Goal: Task Accomplishment & Management: Manage account settings

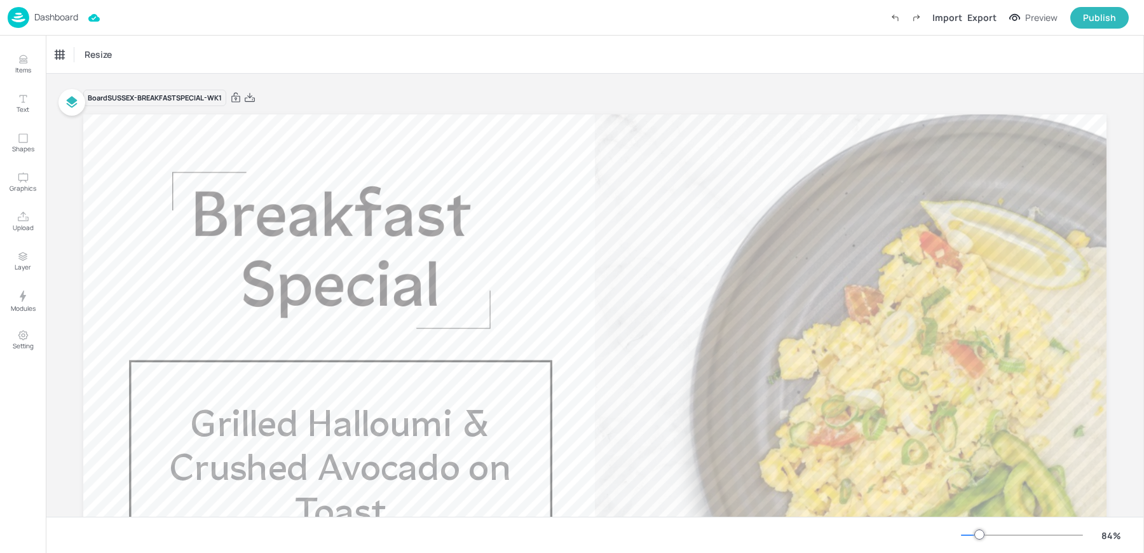
click at [41, 13] on p "Dashboard" at bounding box center [56, 17] width 44 height 9
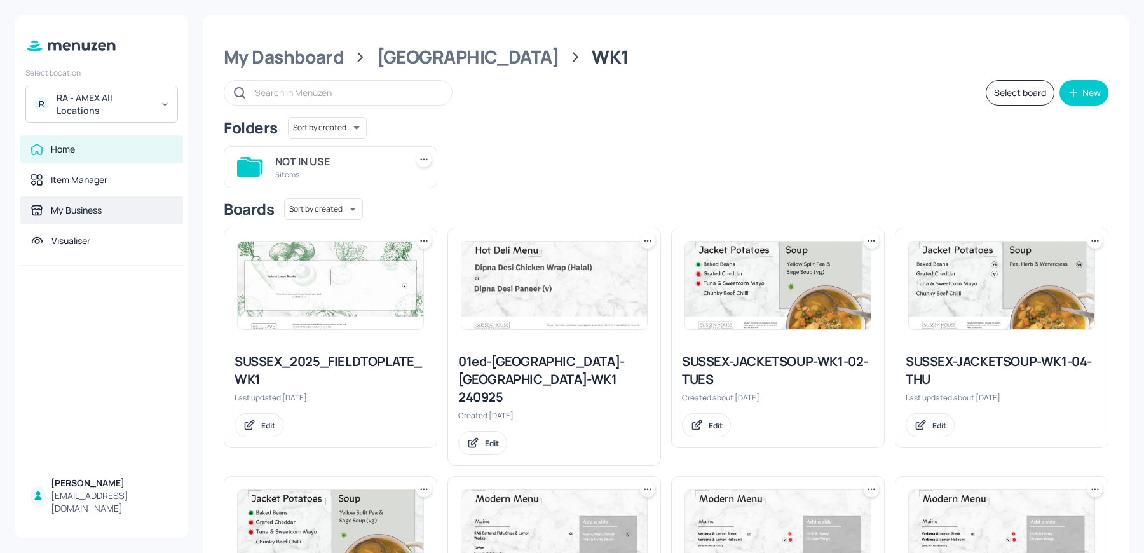
click at [76, 207] on div "My Business" at bounding box center [76, 210] width 51 height 13
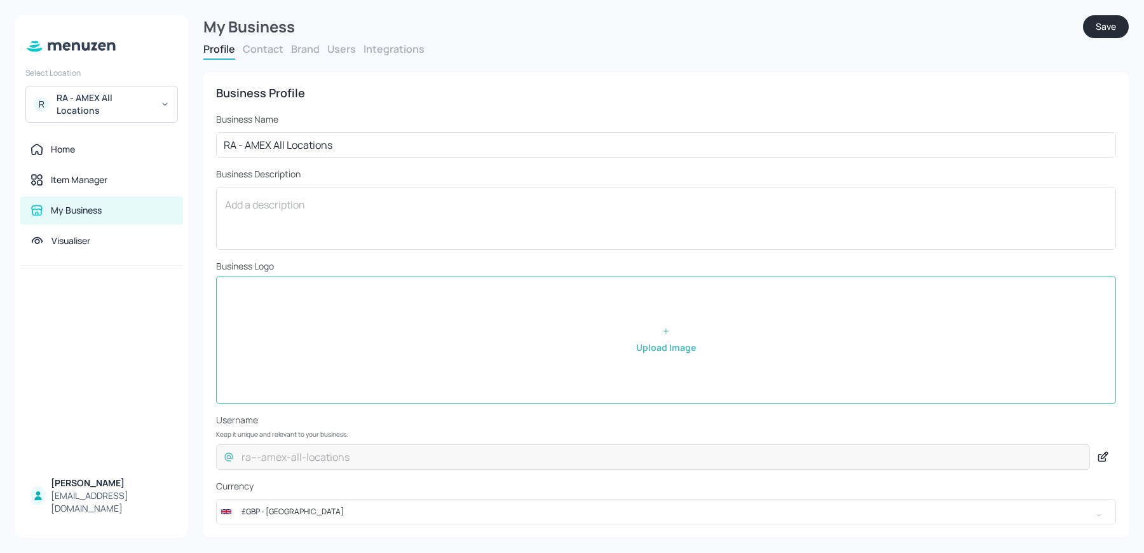
click at [343, 57] on div "Profile Contact Brand Users Integrations" at bounding box center [665, 51] width 925 height 18
click at [336, 41] on form "My Business Save Profile Contact Brand Users Integrations Business Profile Busi…" at bounding box center [665, 276] width 925 height 522
click at [334, 50] on button "Users" at bounding box center [341, 49] width 29 height 14
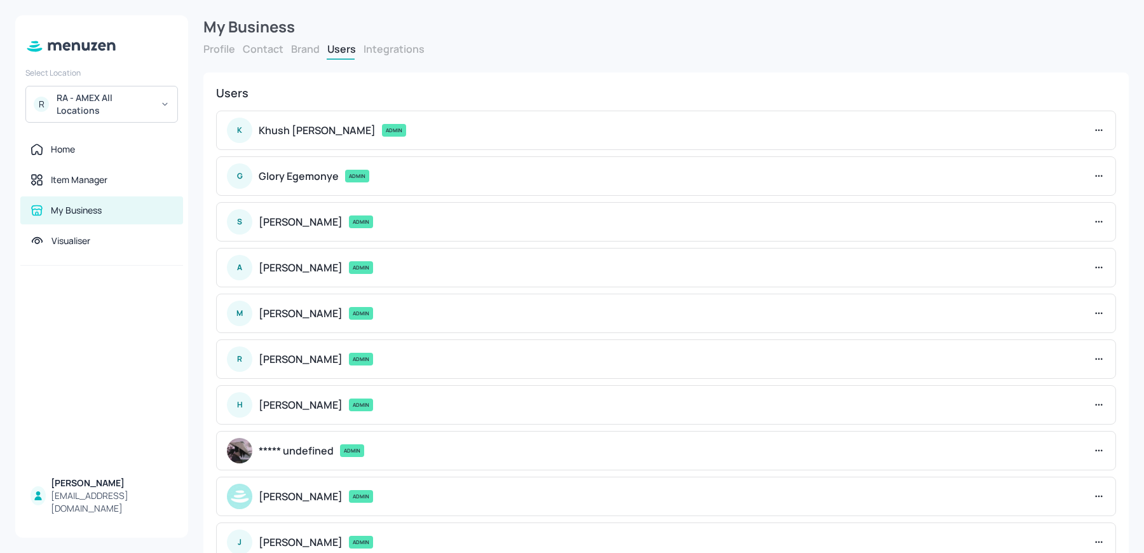
scroll to position [264, 0]
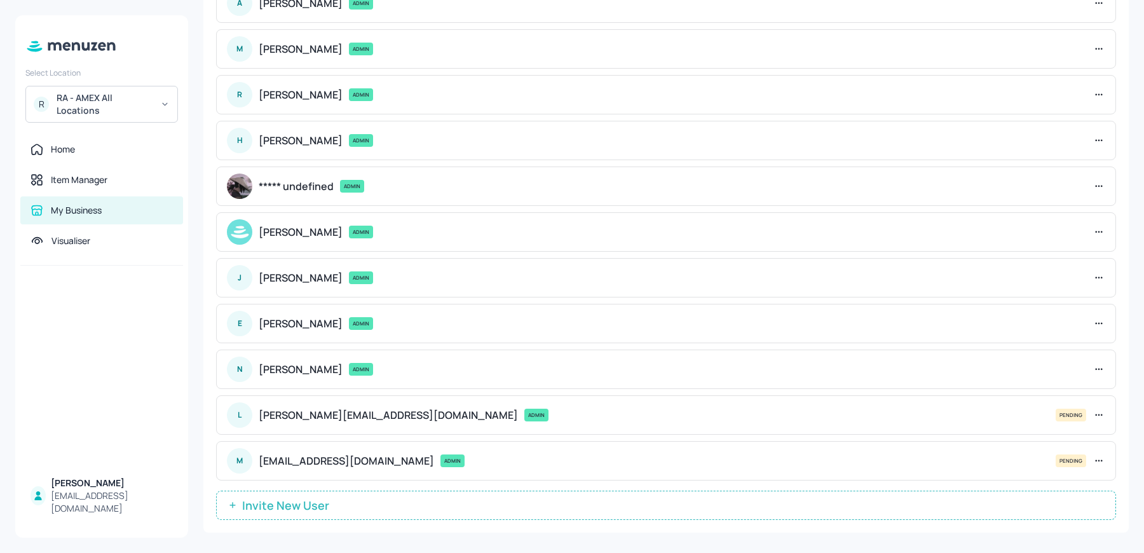
click at [369, 496] on button "Invite New User" at bounding box center [666, 505] width 900 height 29
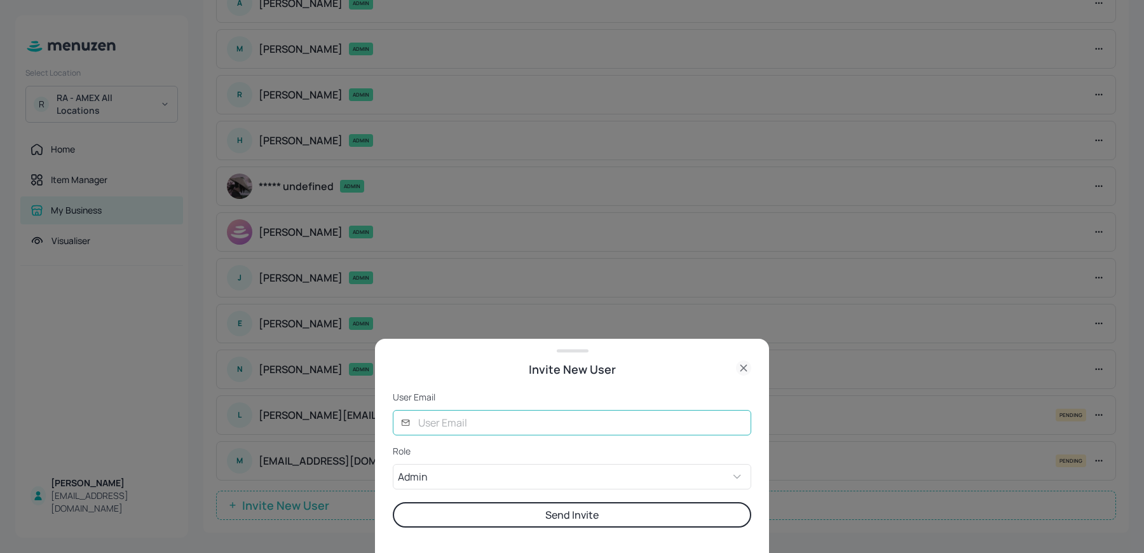
click at [431, 418] on input "text" at bounding box center [581, 422] width 341 height 25
type input "[PERSON_NAME][EMAIL_ADDRESS][DOMAIN_NAME]"
click at [393, 502] on button "Send Invite" at bounding box center [572, 514] width 358 height 25
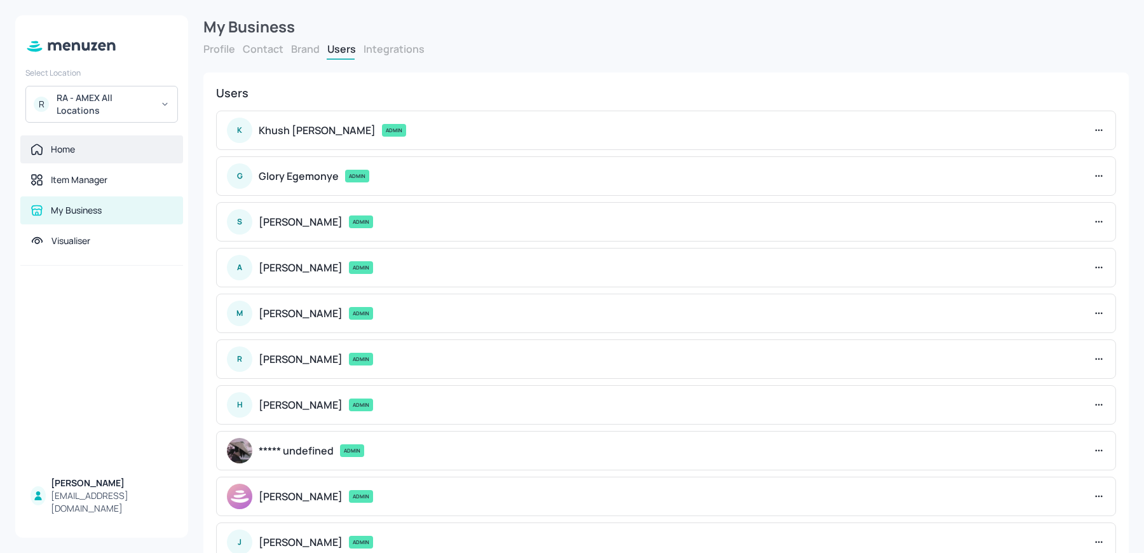
click at [71, 155] on div "Home" at bounding box center [101, 149] width 163 height 28
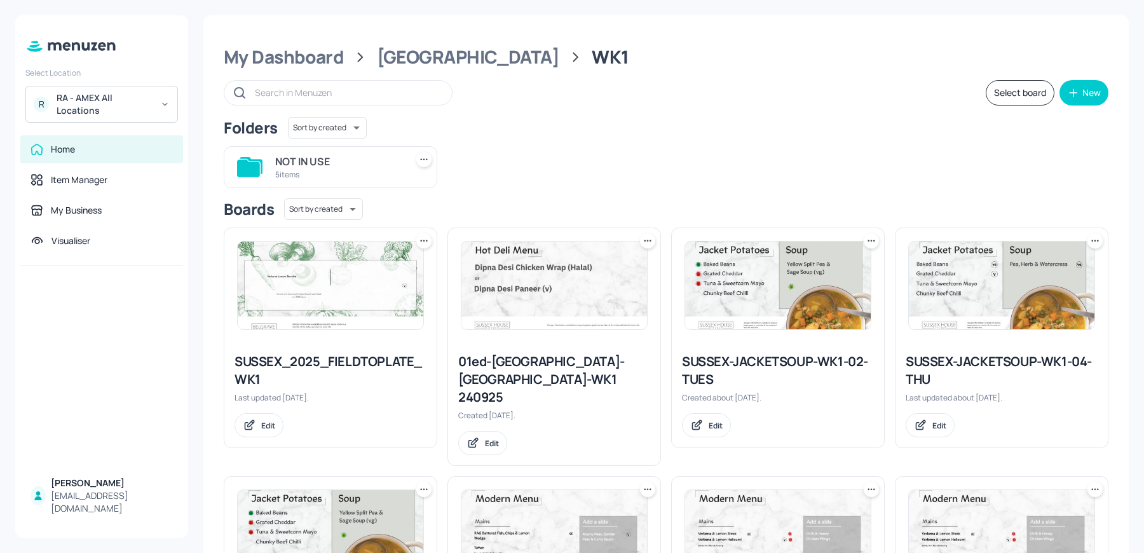
scroll to position [158, 0]
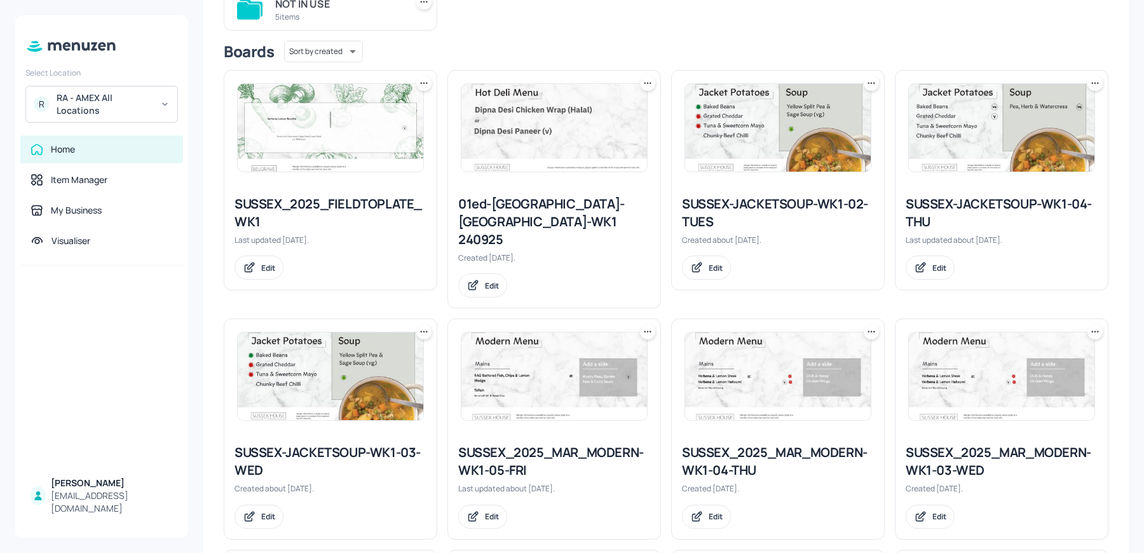
click at [708, 105] on img at bounding box center [778, 128] width 186 height 88
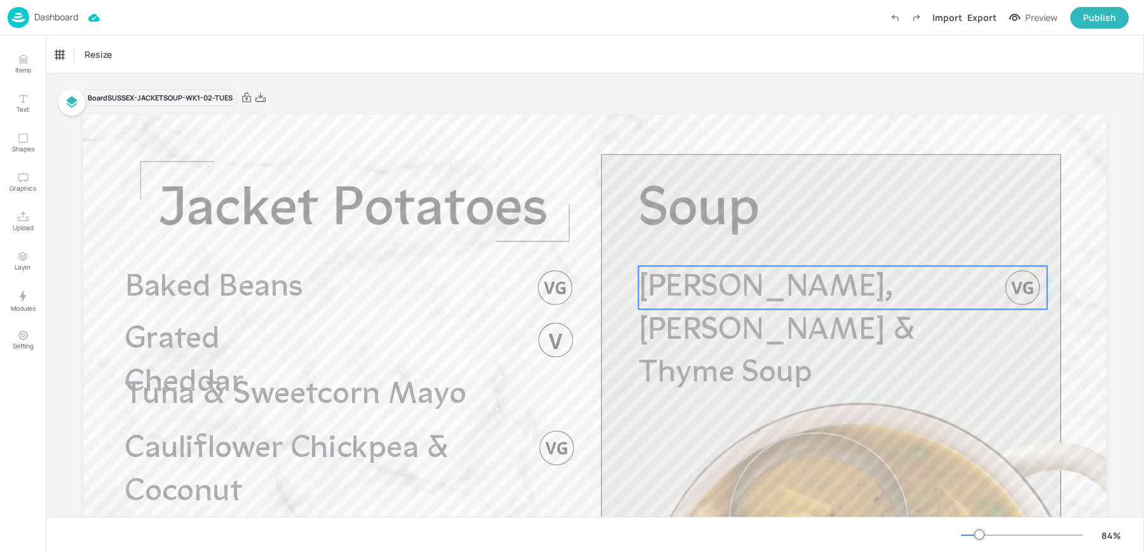
click at [780, 288] on span "[PERSON_NAME], [PERSON_NAME] & Thyme Soup" at bounding box center [777, 331] width 277 height 118
click at [829, 242] on icon "Edit Item" at bounding box center [834, 245] width 11 height 10
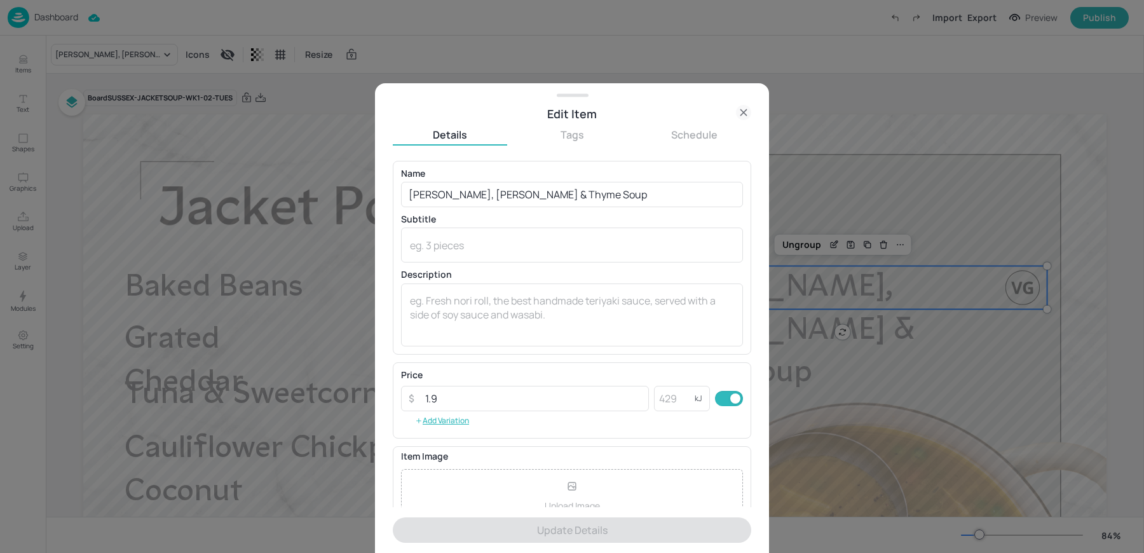
scroll to position [122, 0]
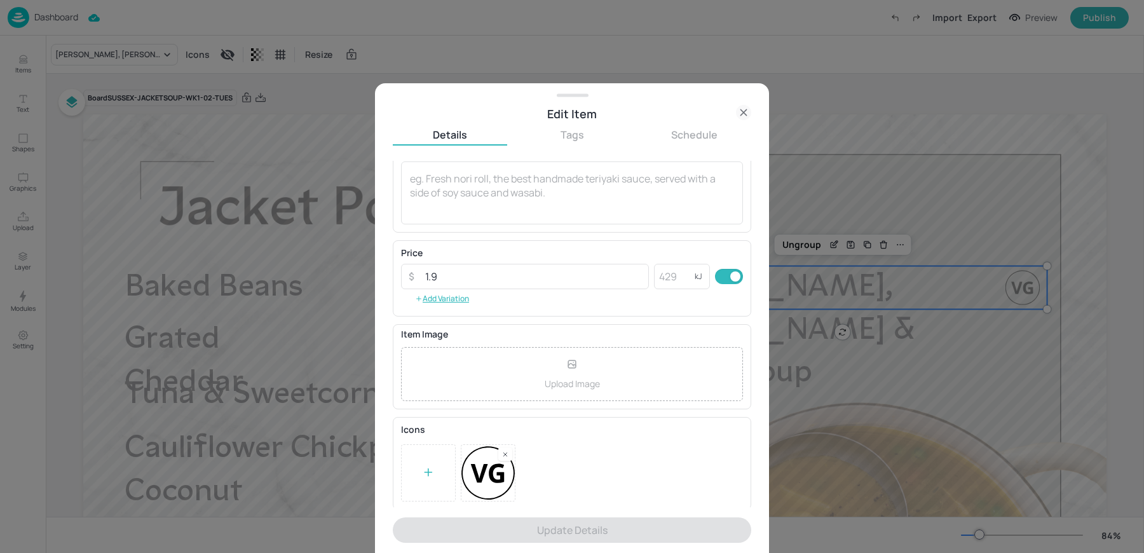
click at [740, 107] on icon at bounding box center [743, 112] width 15 height 15
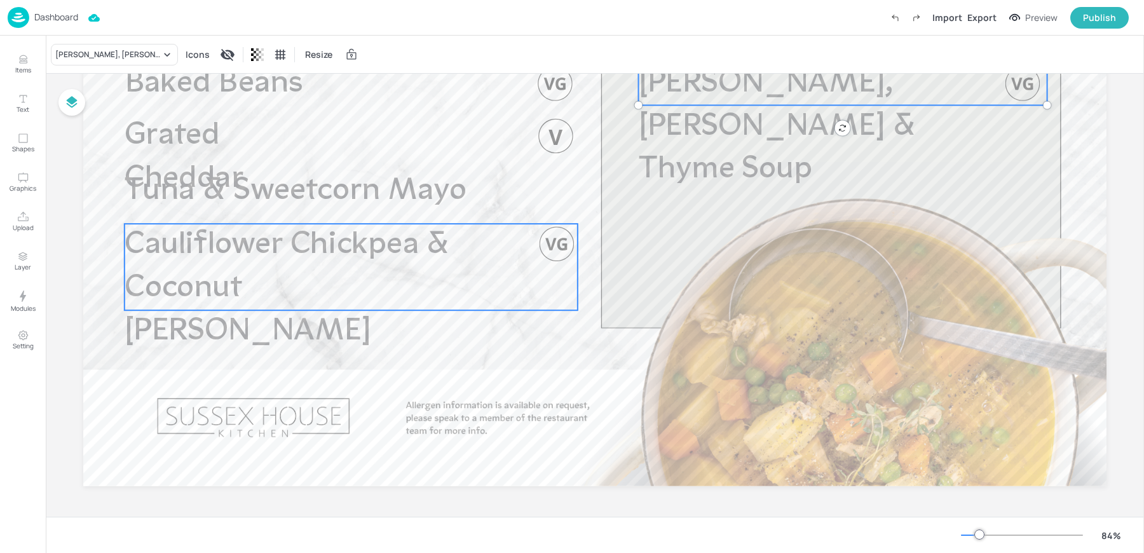
scroll to position [107, 0]
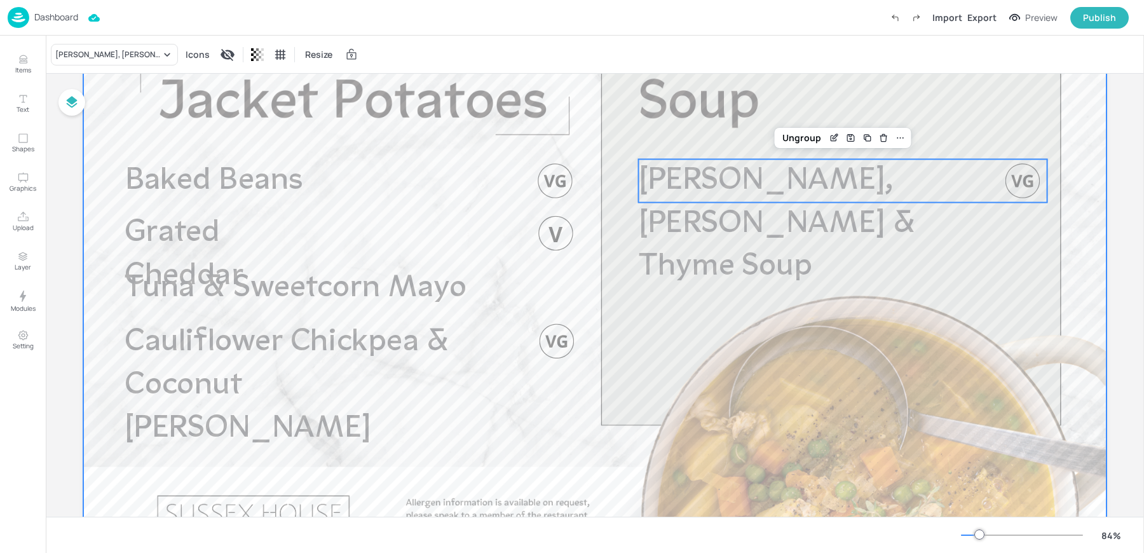
click at [692, 315] on div at bounding box center [594, 296] width 1023 height 576
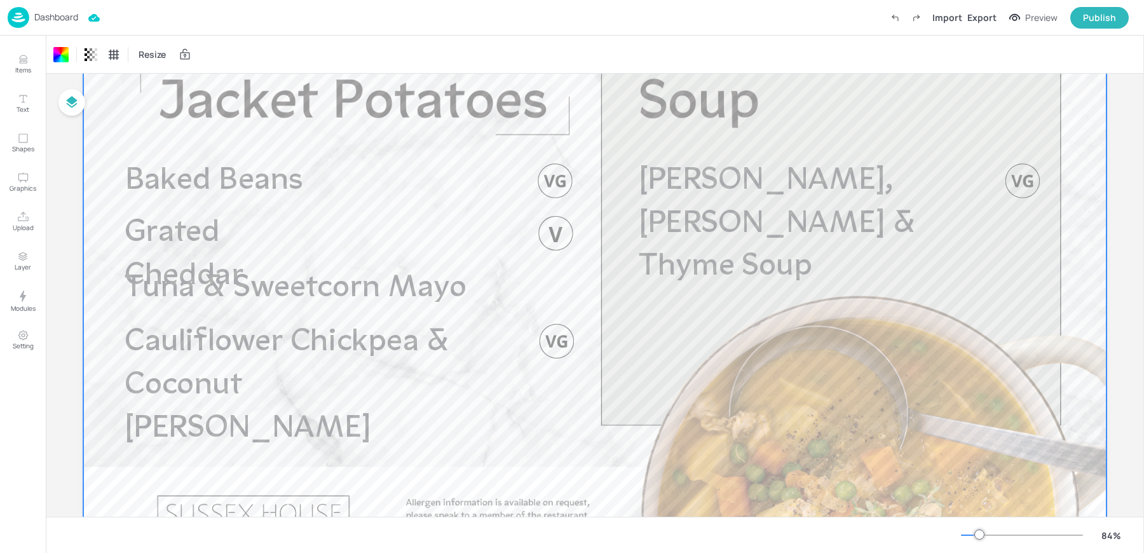
scroll to position [0, 0]
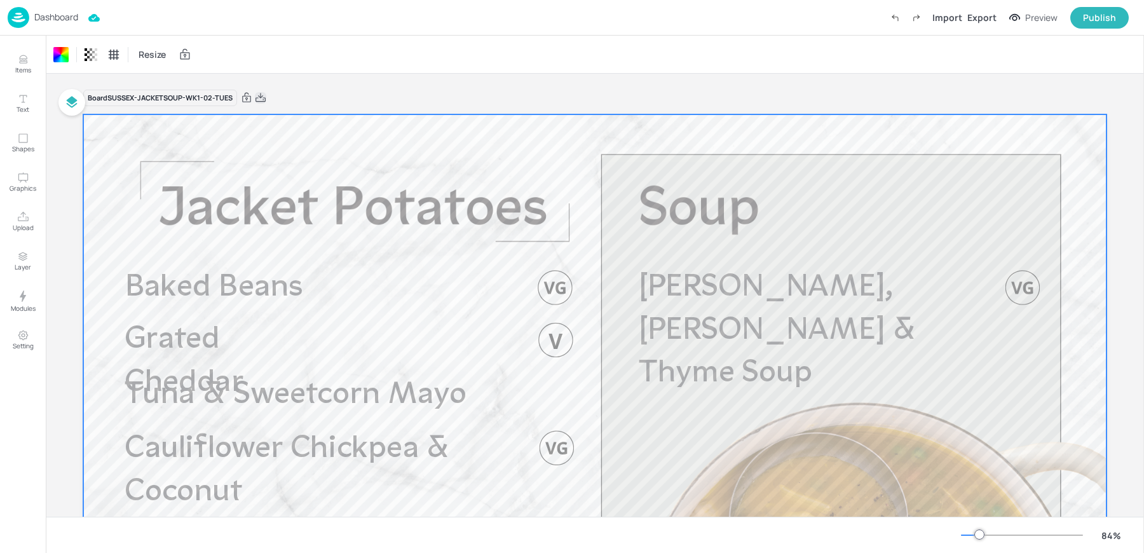
click at [257, 99] on icon at bounding box center [260, 98] width 11 height 13
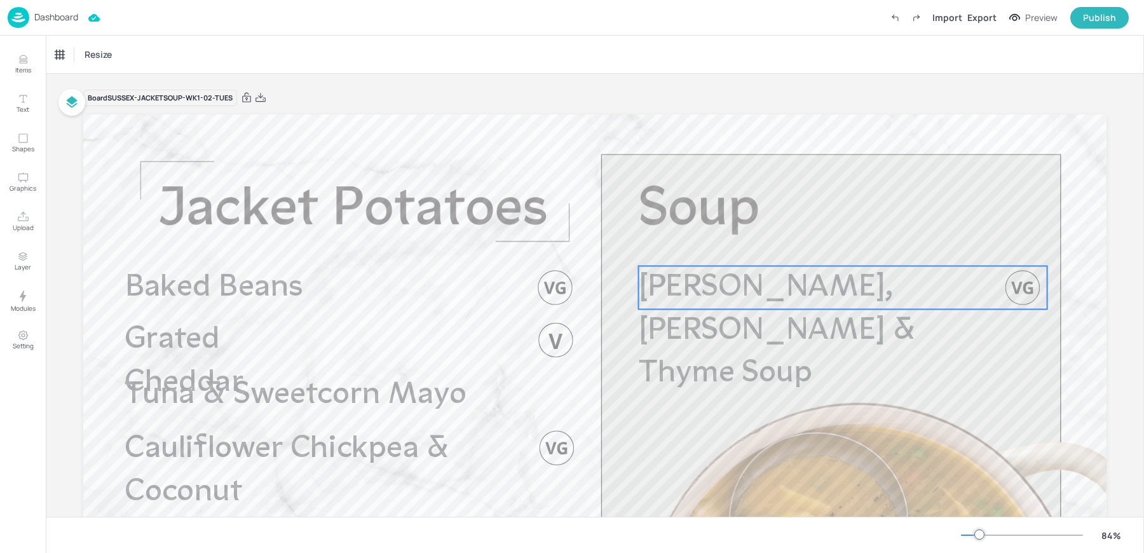
click at [840, 289] on span "[PERSON_NAME], [PERSON_NAME] & Thyme Soup" at bounding box center [777, 331] width 277 height 118
click at [832, 240] on icon "Edit Item" at bounding box center [834, 245] width 11 height 10
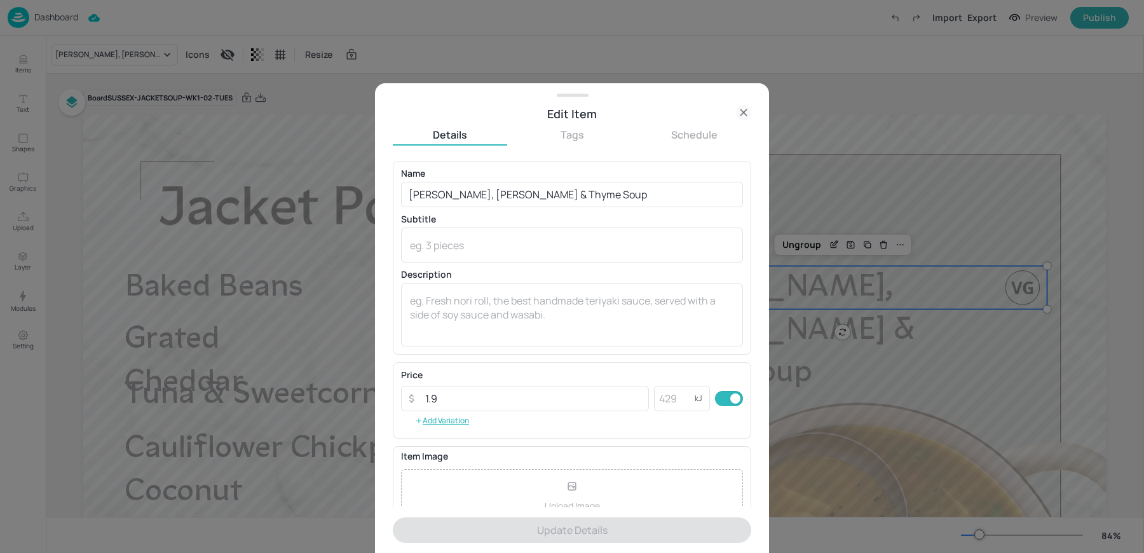
scroll to position [122, 0]
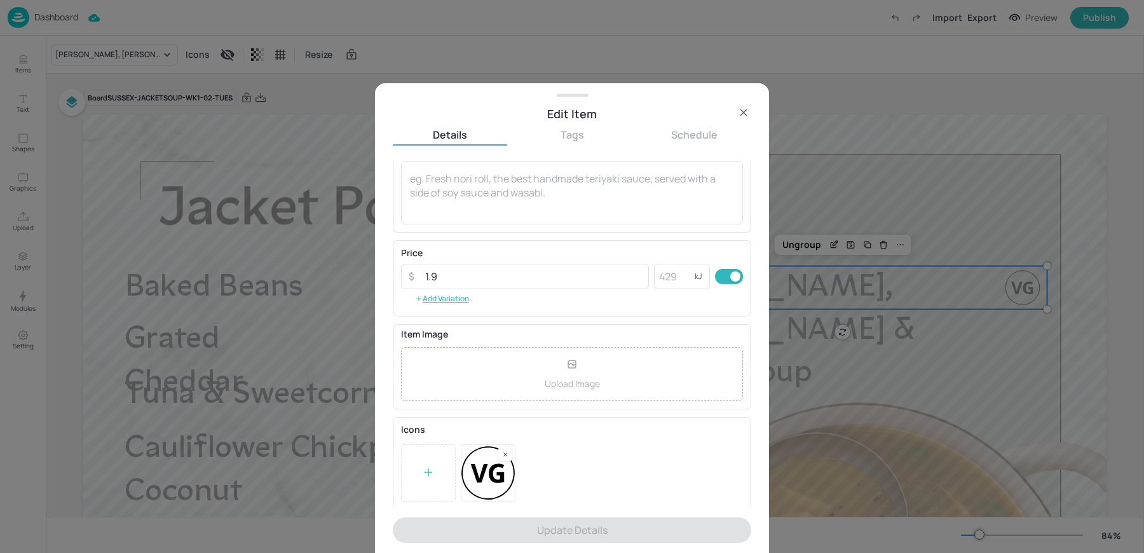
click at [741, 113] on icon at bounding box center [743, 112] width 15 height 15
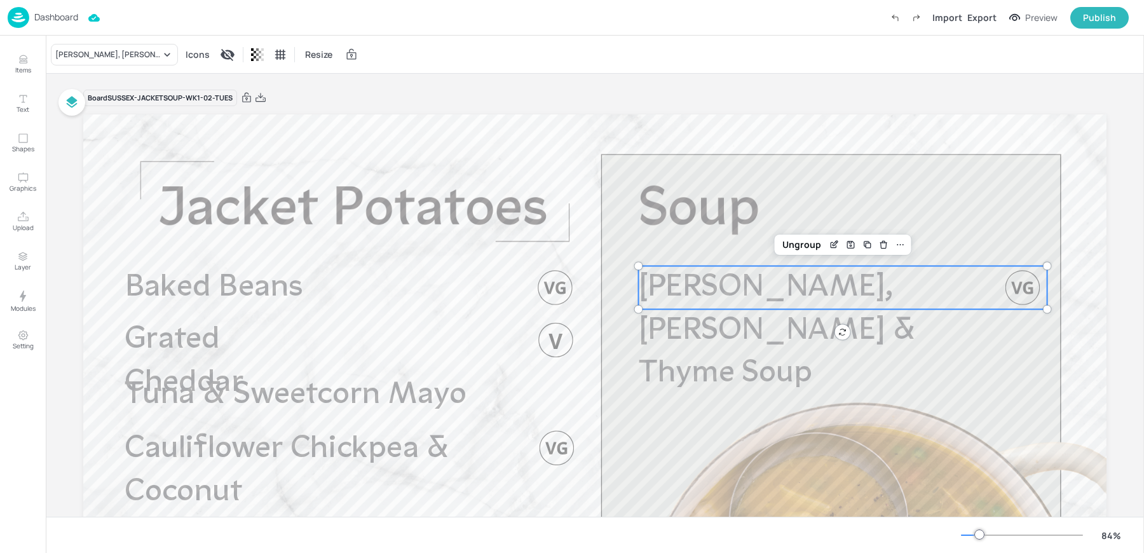
click at [612, 74] on div "Board SUSSEX-JACKETSOUP-WK1-02-TUES Chunky Leek, [PERSON_NAME] & Thyme Soup Bak…" at bounding box center [594, 398] width 1023 height 648
click at [48, 15] on p "Dashboard" at bounding box center [56, 17] width 44 height 9
